Goal: Navigation & Orientation: Find specific page/section

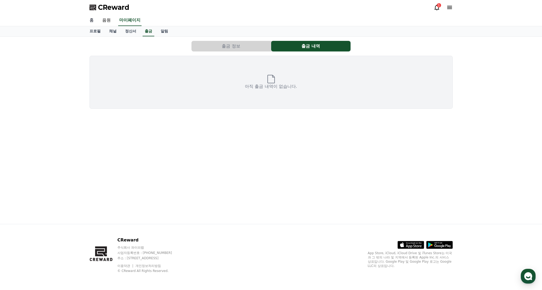
click at [93, 21] on link "홈" at bounding box center [91, 20] width 13 height 11
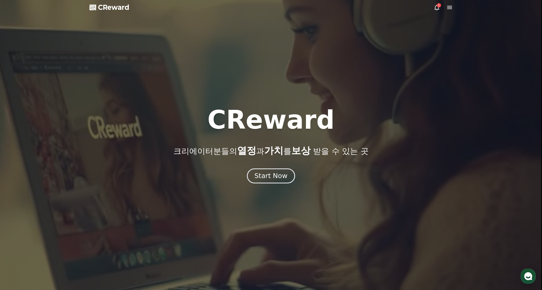
click at [278, 175] on div "Start Now" at bounding box center [270, 175] width 33 height 9
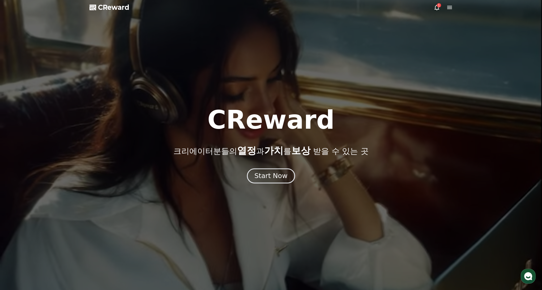
click at [273, 175] on div "Start Now" at bounding box center [270, 175] width 33 height 9
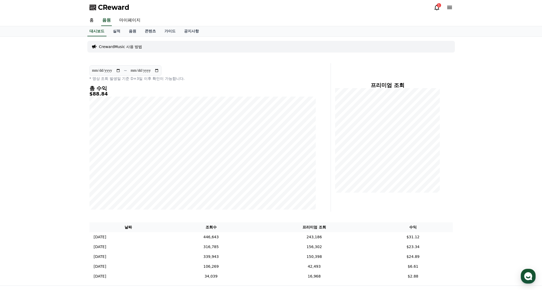
click at [435, 8] on icon at bounding box center [436, 8] width 5 height 6
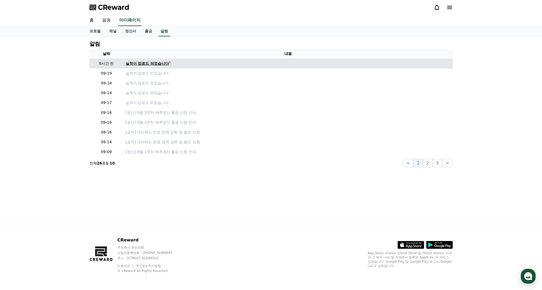
click at [149, 64] on div "실적이 업로드 되었습니다" at bounding box center [148, 64] width 44 height 6
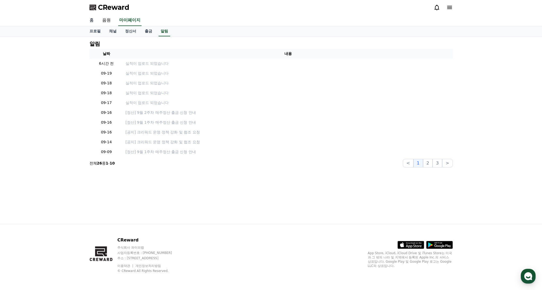
click at [92, 21] on link "홈" at bounding box center [91, 20] width 13 height 11
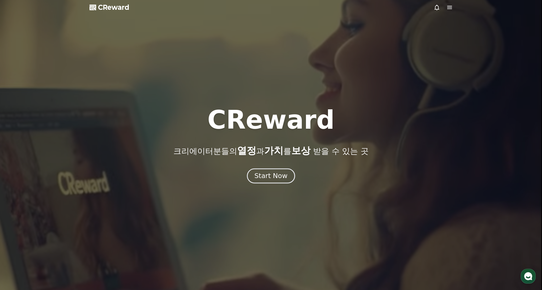
click at [269, 178] on div "Start Now" at bounding box center [270, 175] width 33 height 9
